Goal: Task Accomplishment & Management: Manage account settings

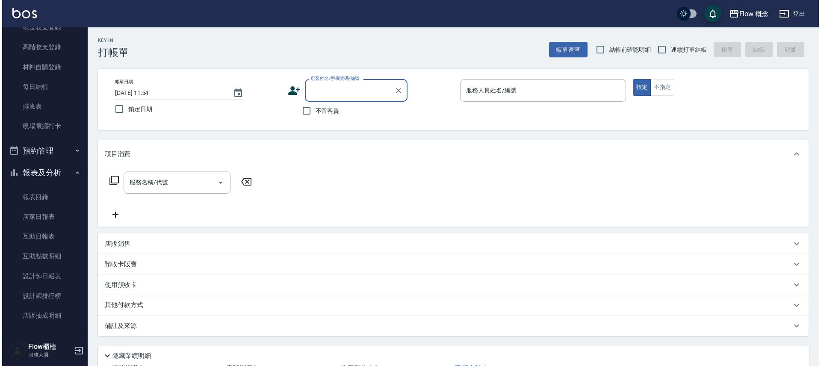
scroll to position [164, 0]
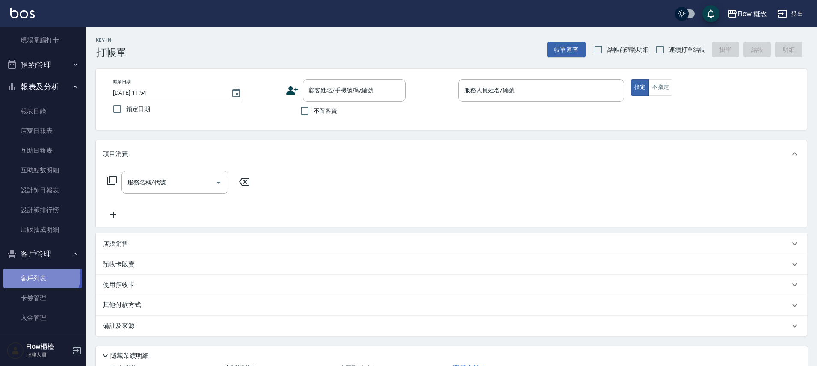
click at [40, 276] on link "客戶列表" at bounding box center [42, 278] width 79 height 20
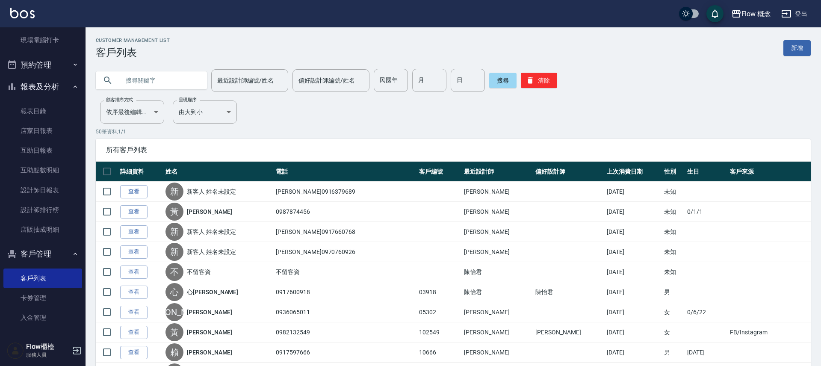
click at [179, 83] on input "text" at bounding box center [160, 80] width 80 height 23
paste input "雅惠"
type input "雅惠"
click at [503, 80] on button "搜尋" at bounding box center [502, 80] width 27 height 15
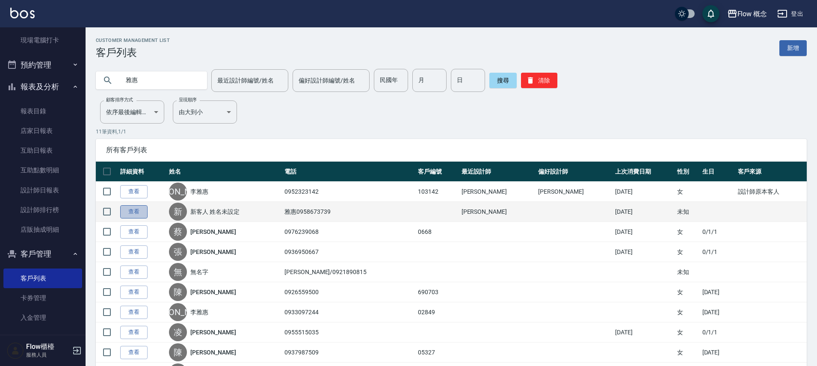
click at [133, 211] on link "查看" at bounding box center [133, 211] width 27 height 13
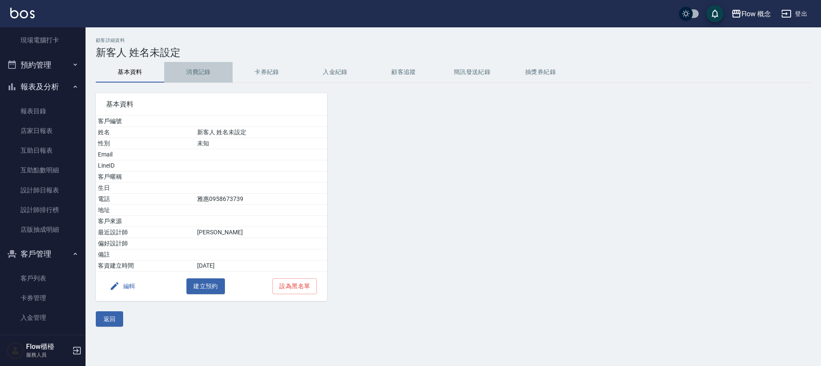
click at [200, 70] on button "消費記錄" at bounding box center [198, 72] width 68 height 21
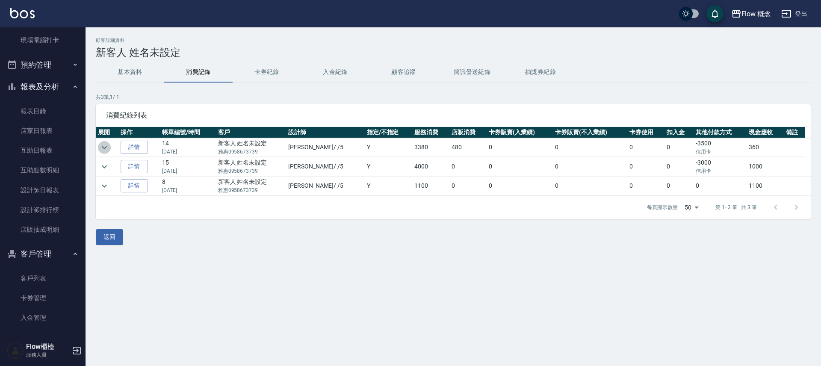
click at [105, 149] on icon "expand row" at bounding box center [104, 147] width 10 height 10
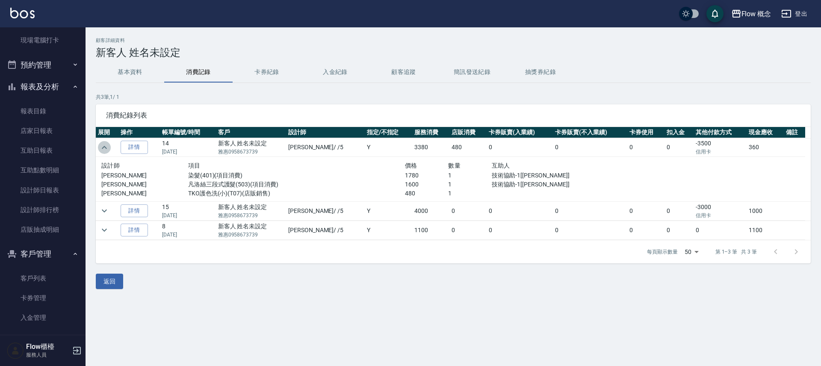
click at [105, 149] on icon "expand row" at bounding box center [104, 147] width 10 height 10
